Goal: Task Accomplishment & Management: Use online tool/utility

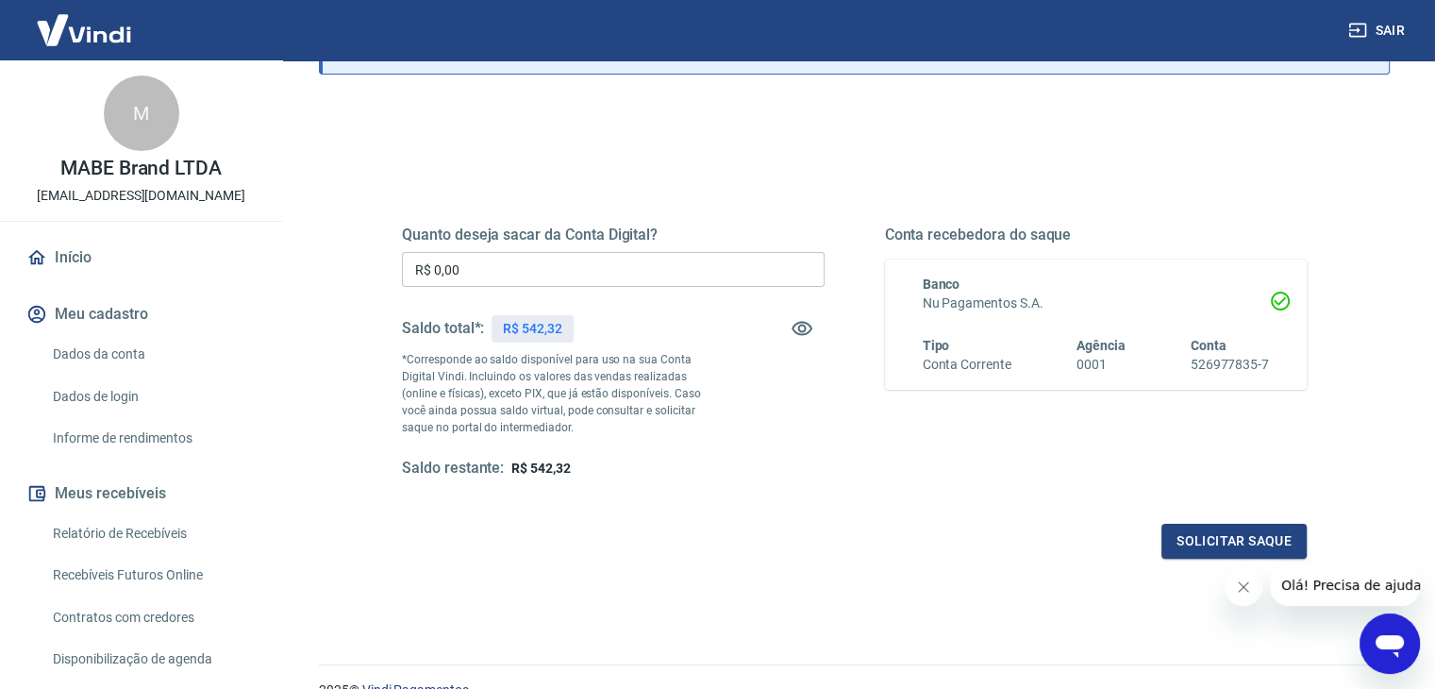
scroll to position [149, 0]
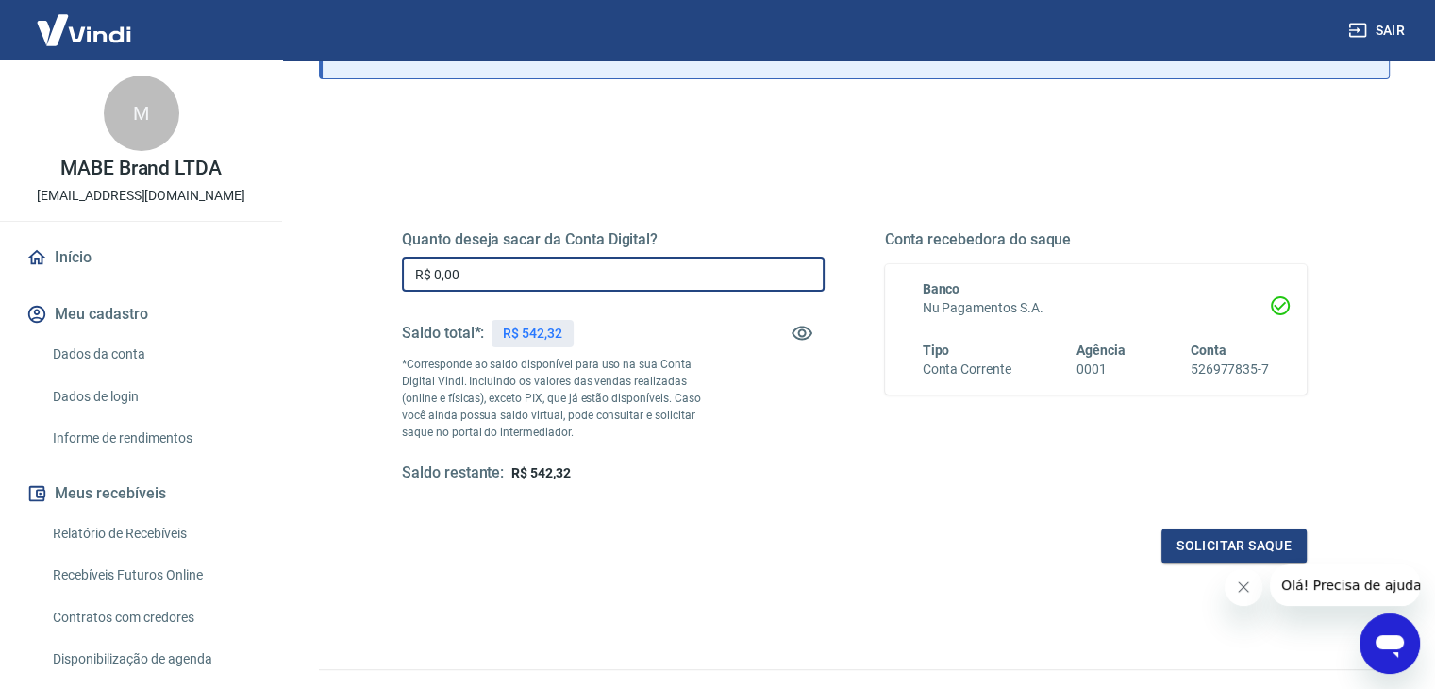
click at [616, 271] on input "R$ 0,00" at bounding box center [613, 274] width 423 height 35
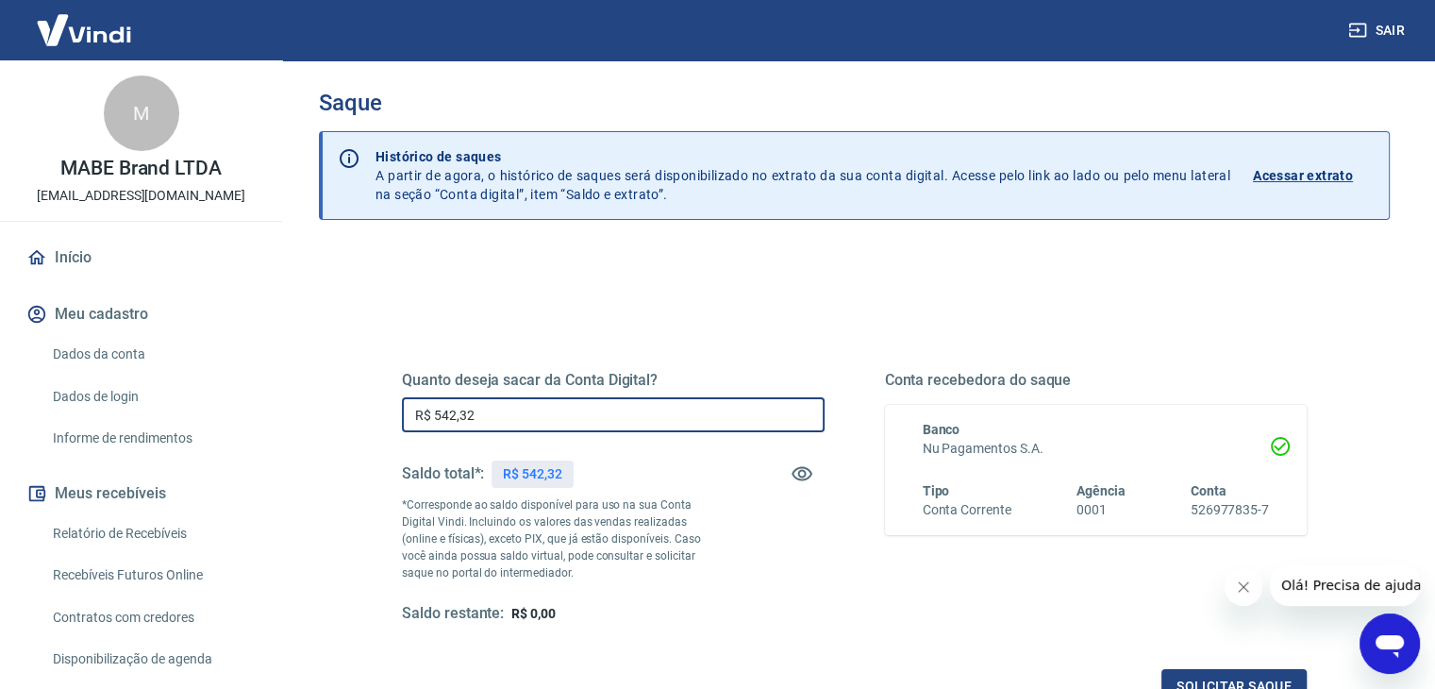
scroll to position [0, 0]
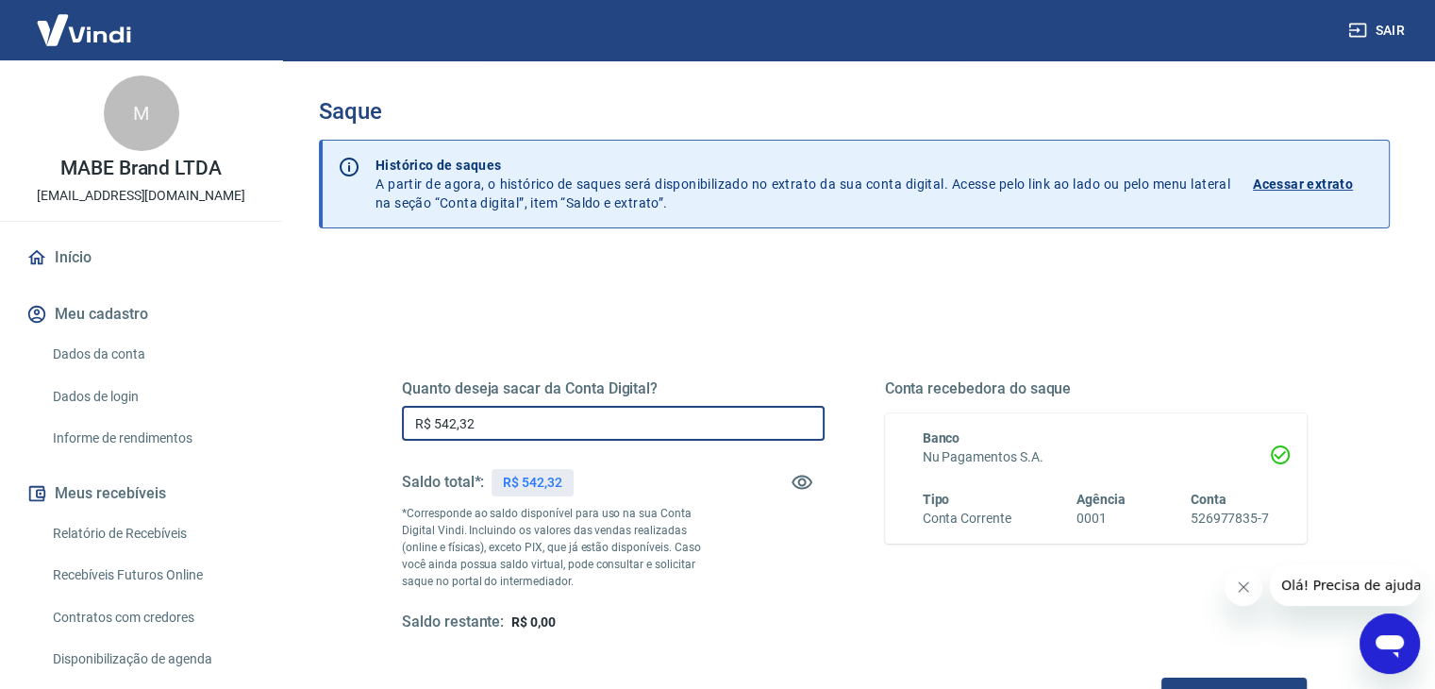
drag, startPoint x: 487, startPoint y: 422, endPoint x: 329, endPoint y: 432, distance: 157.9
click at [329, 432] on div "Quanto deseja sacar da Conta Digital? R$ 542,32 ​ Saldo total*: R$ 542,32 *Corr…" at bounding box center [854, 595] width 1071 height 675
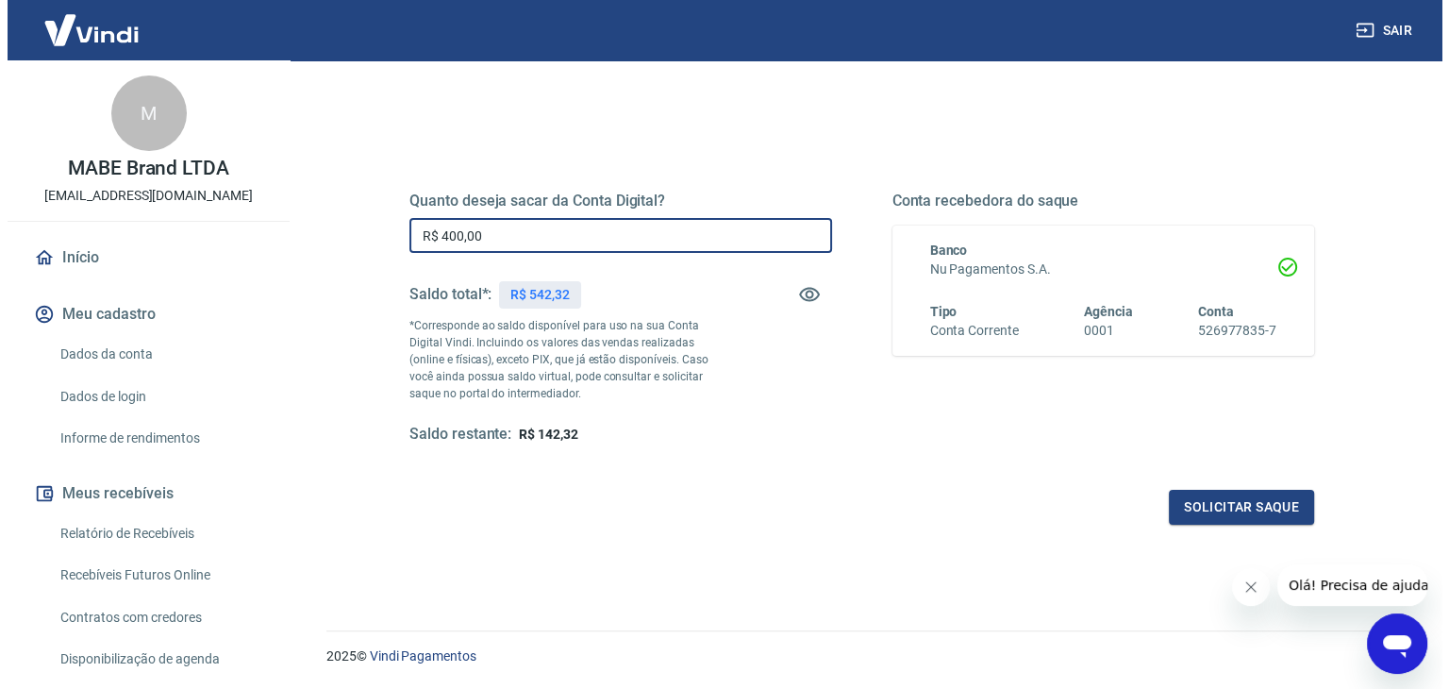
scroll to position [189, 0]
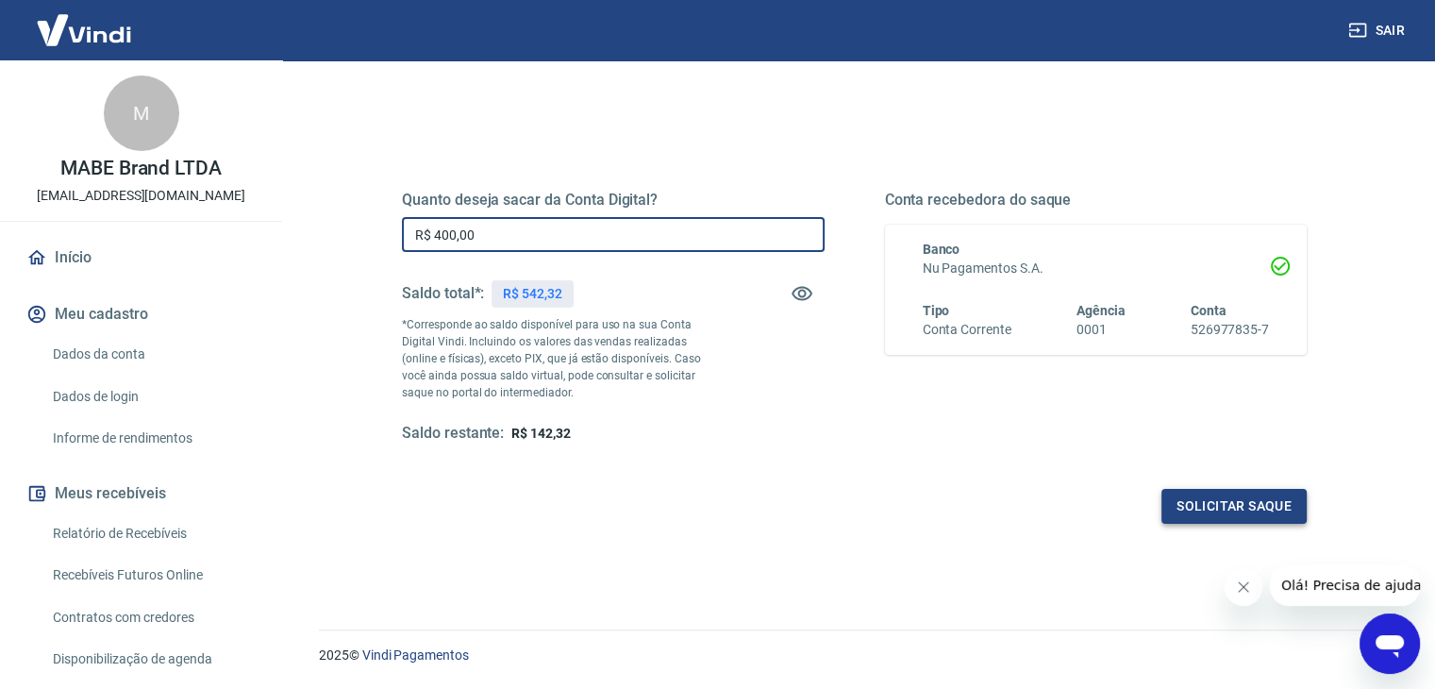
type input "R$ 400,00"
click at [1250, 508] on button "Solicitar saque" at bounding box center [1233, 506] width 145 height 35
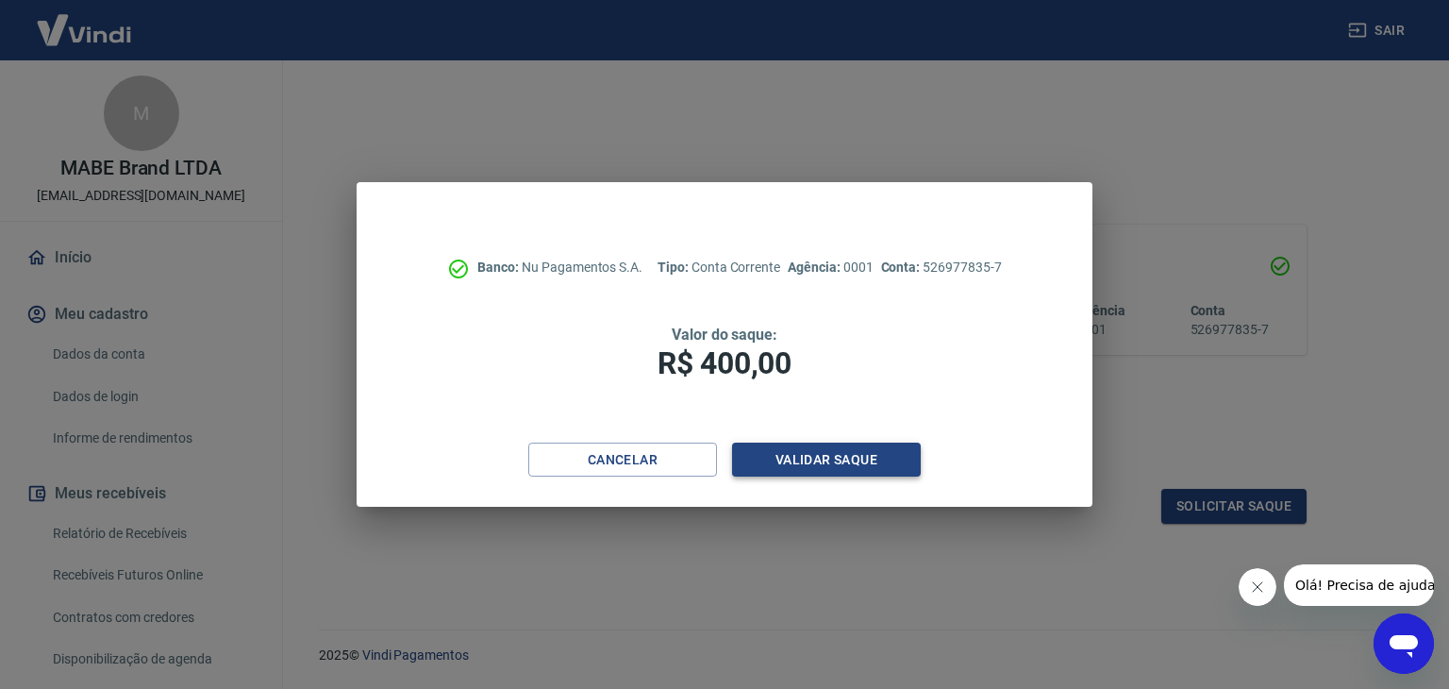
click at [827, 457] on button "Validar saque" at bounding box center [826, 459] width 189 height 35
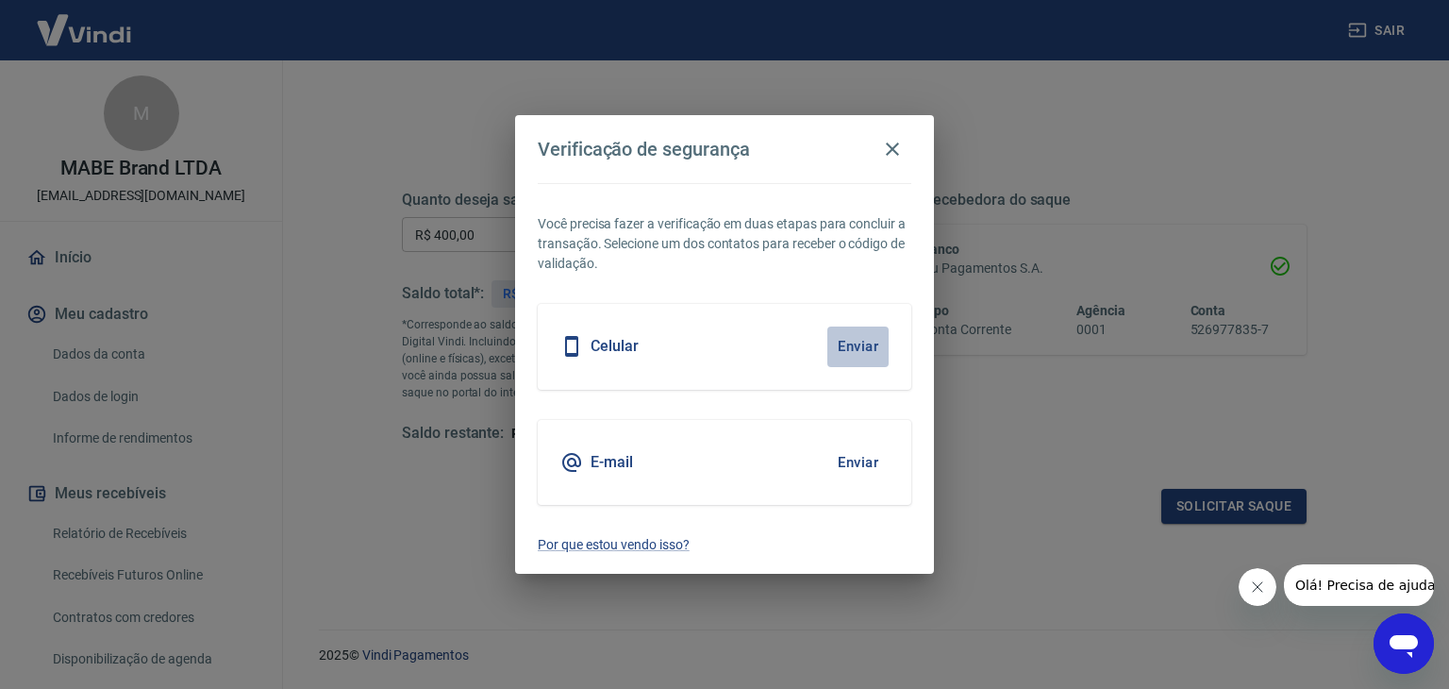
click at [853, 335] on button "Enviar" at bounding box center [857, 346] width 61 height 40
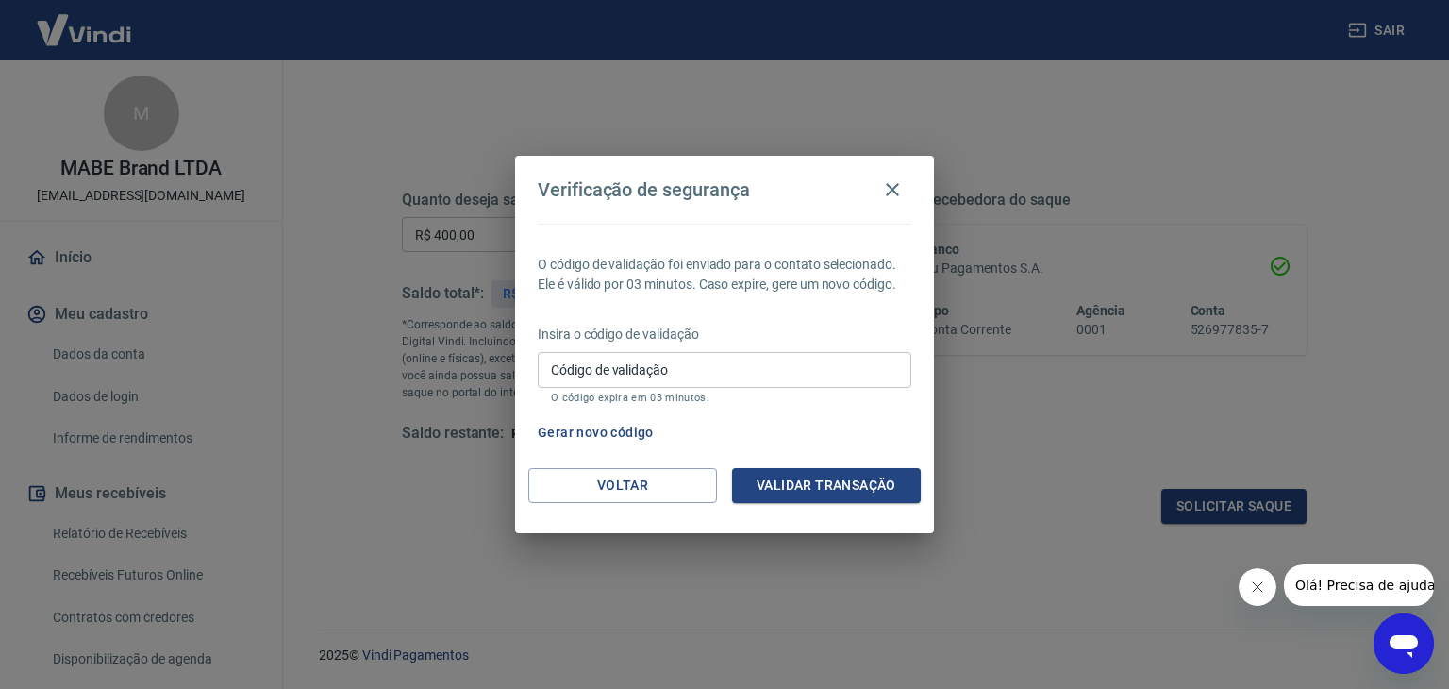
click at [802, 367] on input "Código de validação" at bounding box center [725, 369] width 374 height 35
type input "740500"
click at [863, 484] on button "Validar transação" at bounding box center [826, 485] width 189 height 35
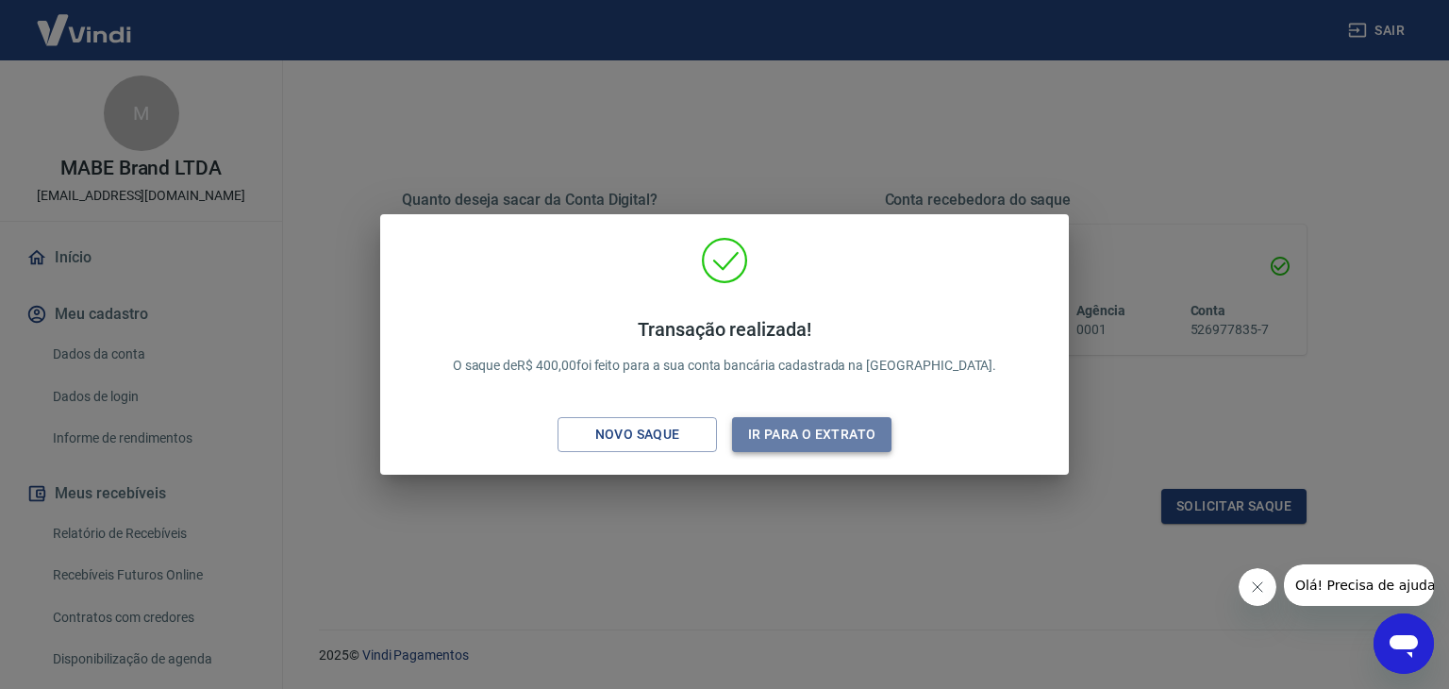
click at [796, 431] on button "Ir para o extrato" at bounding box center [811, 434] width 159 height 35
